Goal: Navigation & Orientation: Find specific page/section

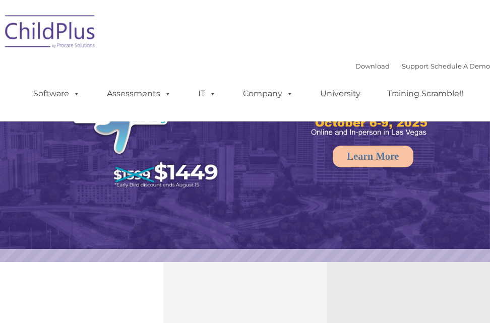
select select "MEDIUM"
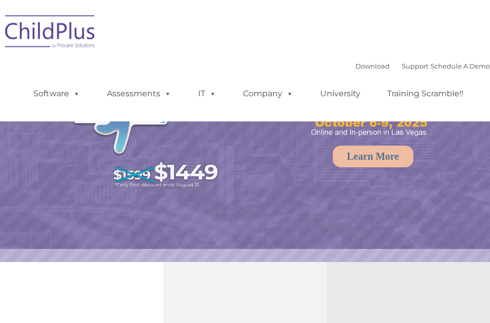
select select "MEDIUM"
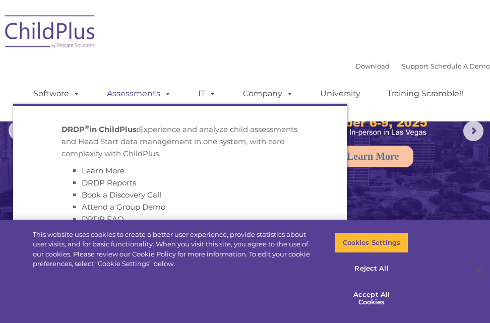
click at [165, 93] on span at bounding box center [165, 94] width 11 height 10
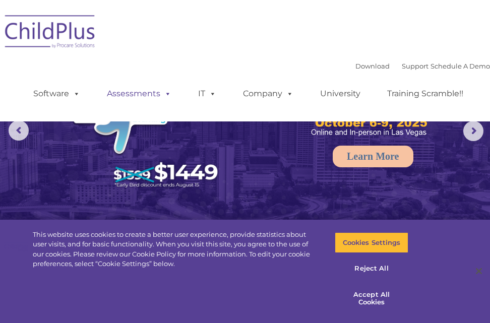
click at [165, 93] on span at bounding box center [165, 94] width 11 height 10
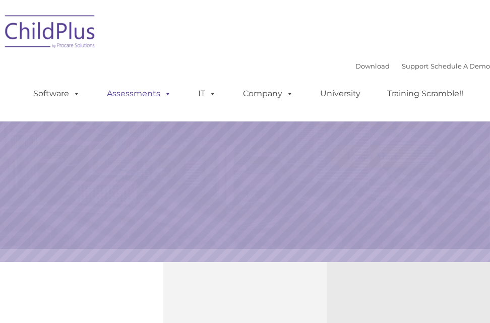
select select "MEDIUM"
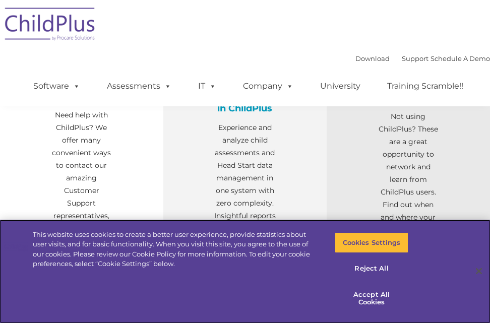
scroll to position [565, 0]
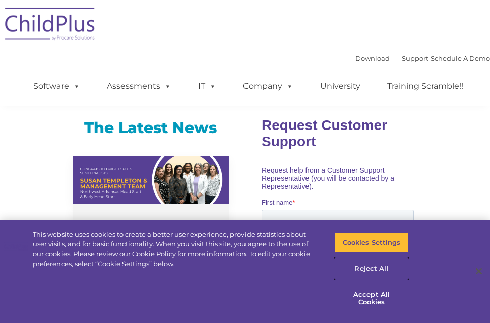
click at [370, 264] on button "Reject All" at bounding box center [372, 268] width 74 height 21
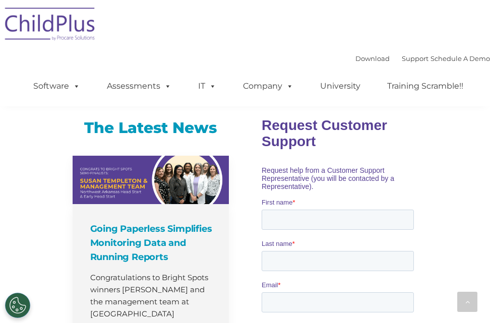
scroll to position [847, 0]
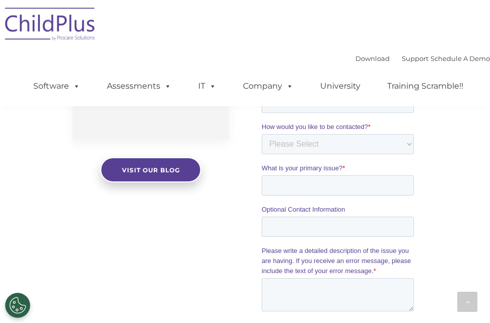
click at [489, 235] on div "The Latest News Going Paperless Simplifies Monitoring Data and Running Reports …" at bounding box center [245, 128] width 490 height 629
click at [489, 256] on div "The Latest News Going Paperless Simplifies Monitoring Data and Running Reports …" at bounding box center [245, 128] width 490 height 629
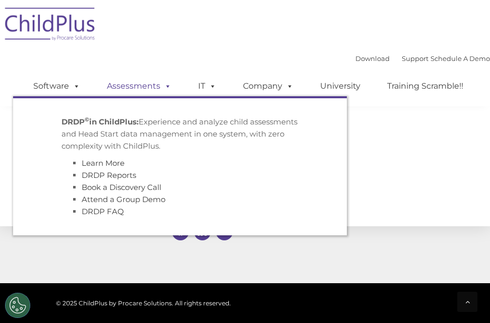
click at [138, 87] on link "Assessments" at bounding box center [139, 86] width 85 height 20
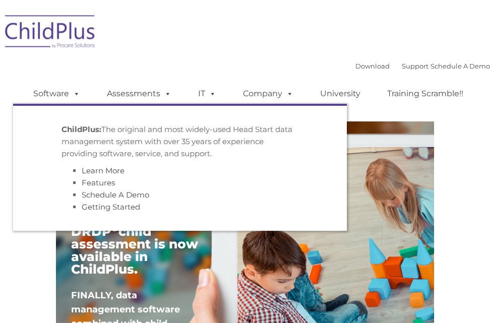
type input ""
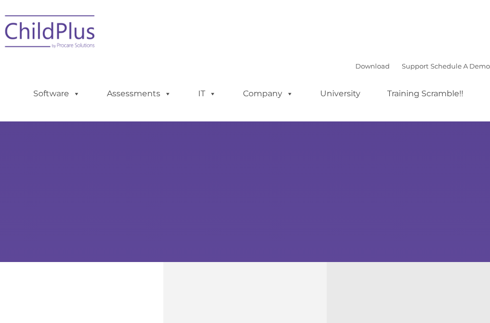
select select "MEDIUM"
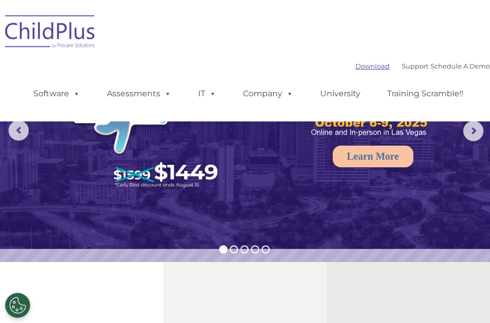
click at [361, 67] on link "Download" at bounding box center [372, 66] width 34 height 8
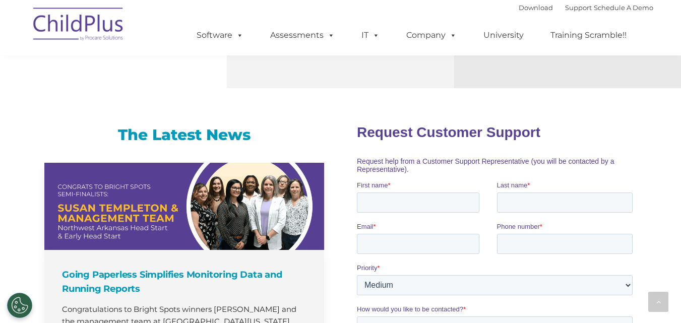
scroll to position [551, 0]
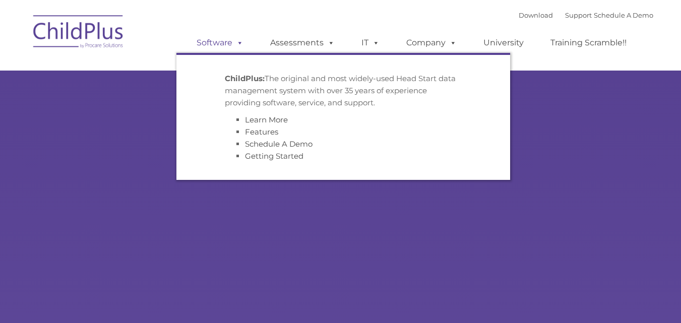
type input ""
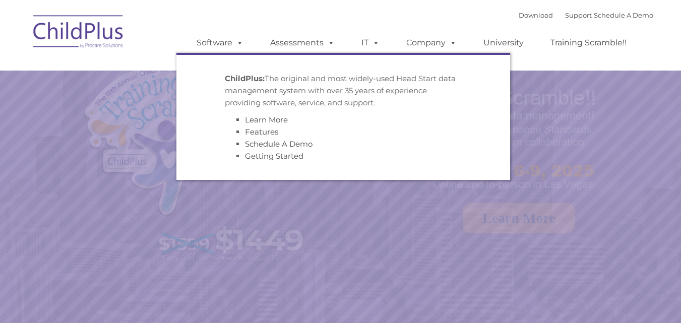
select select "MEDIUM"
